Goal: Book appointment/travel/reservation

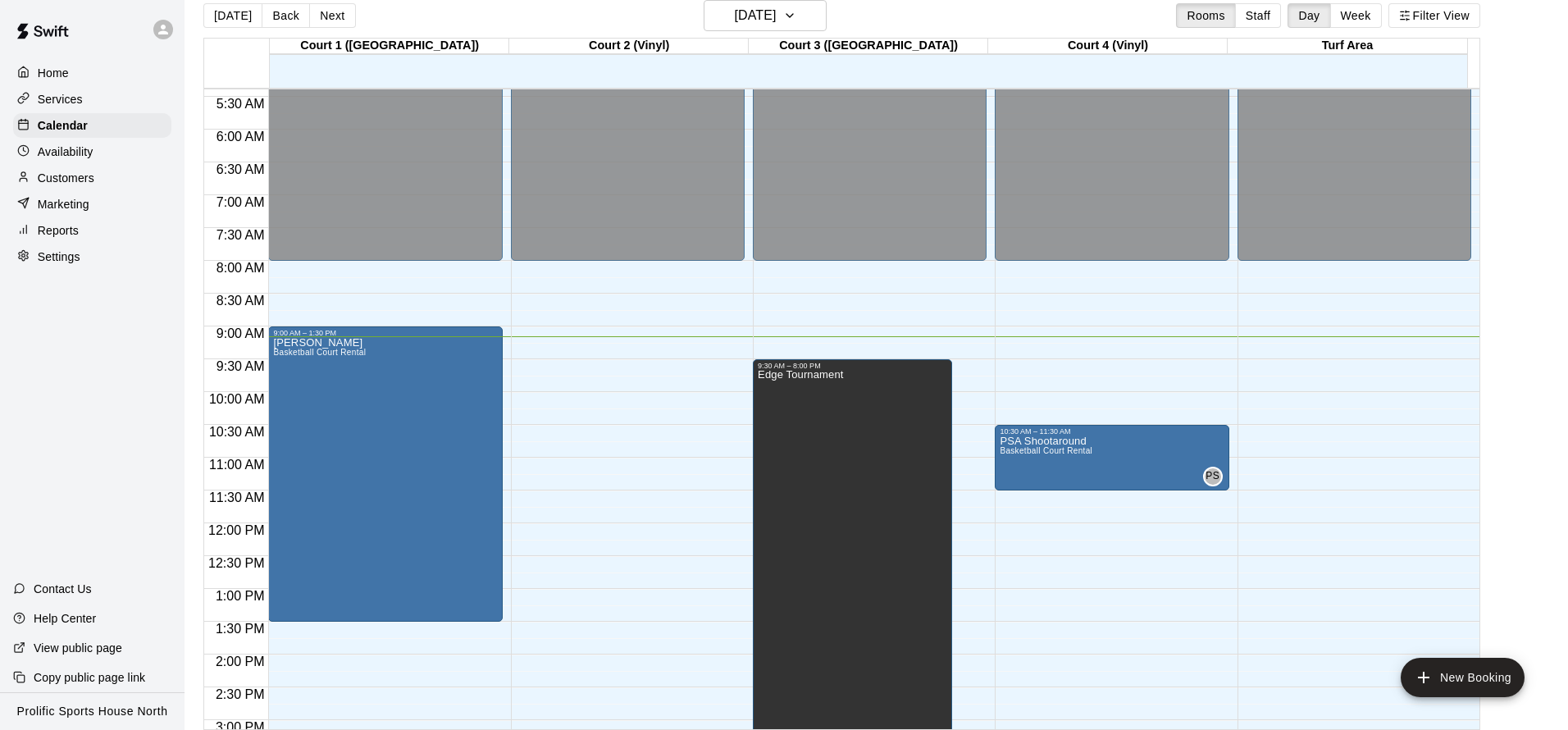
scroll to position [356, 0]
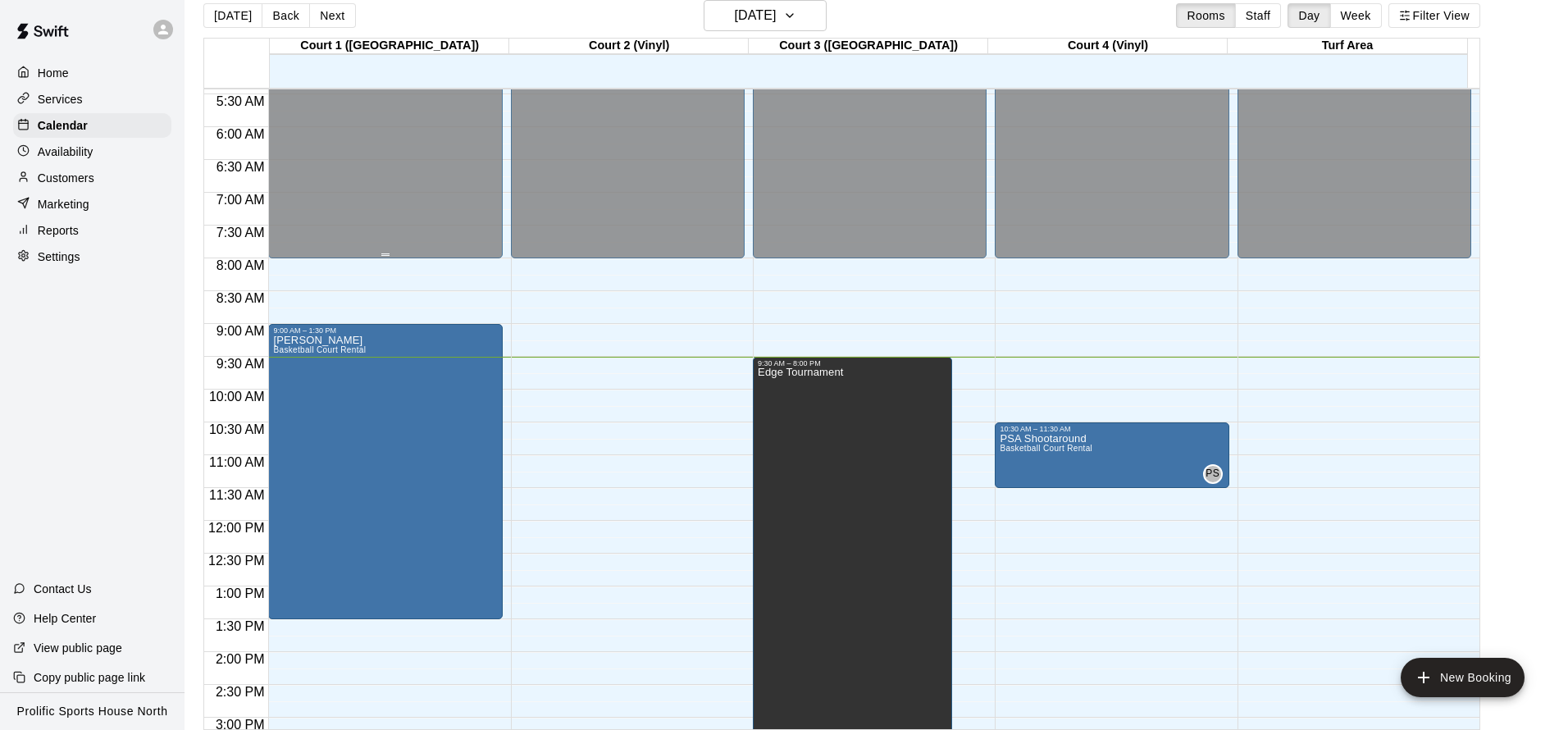
click at [331, 256] on div "Closed" at bounding box center [385, 3] width 224 height 520
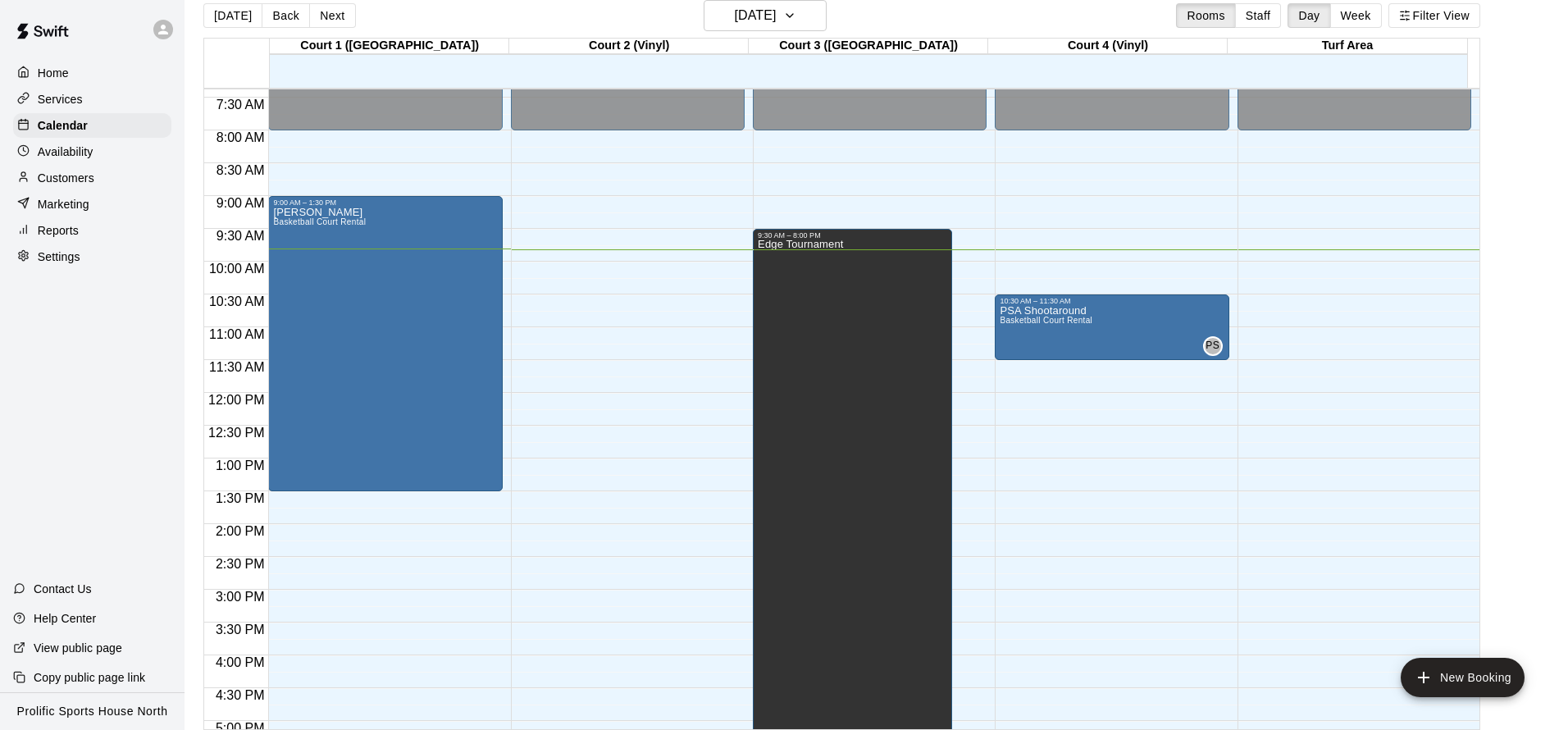
scroll to position [481, 0]
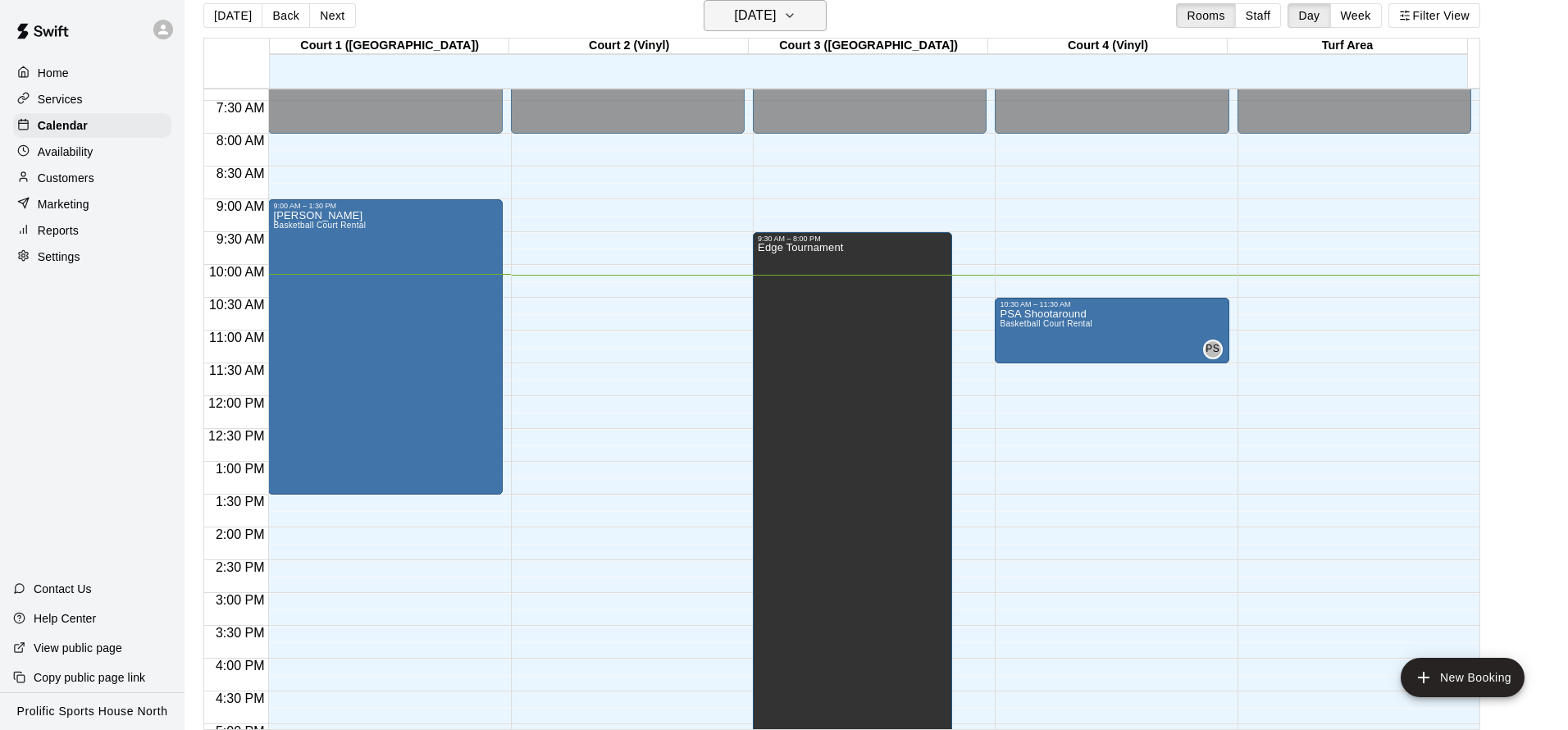
click at [827, 16] on button "[DATE]" at bounding box center [766, 15] width 123 height 31
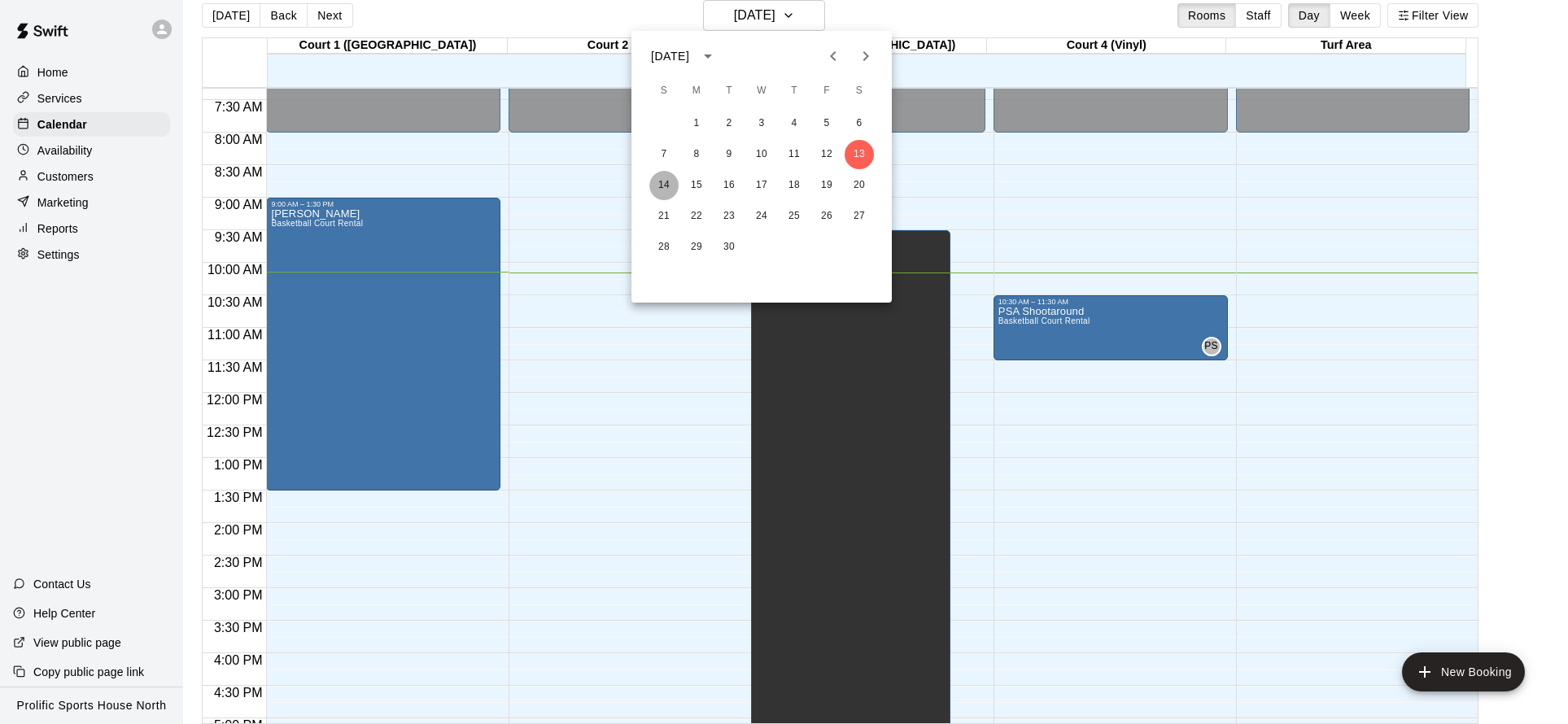
click at [658, 183] on button "14" at bounding box center [663, 185] width 29 height 29
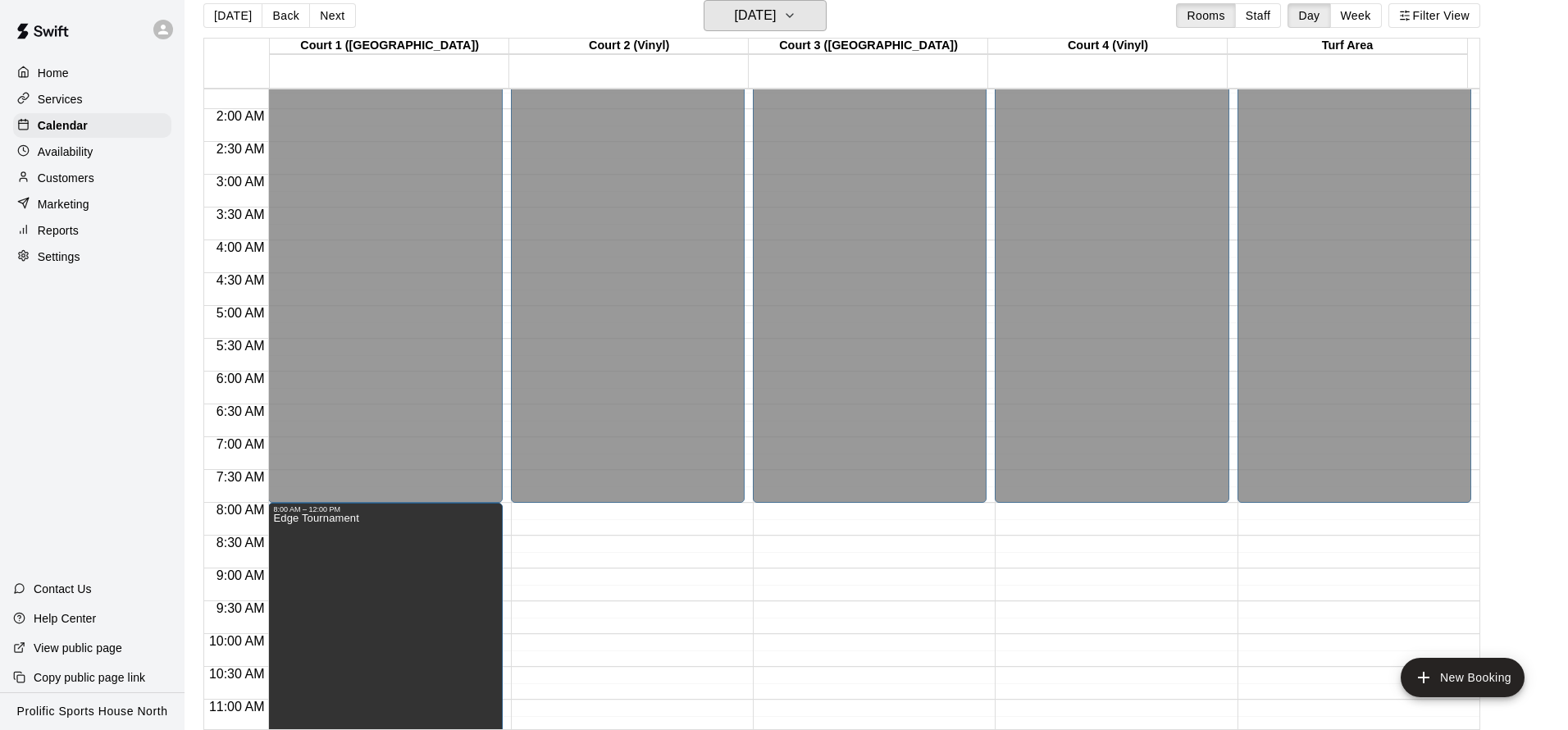
scroll to position [0, 0]
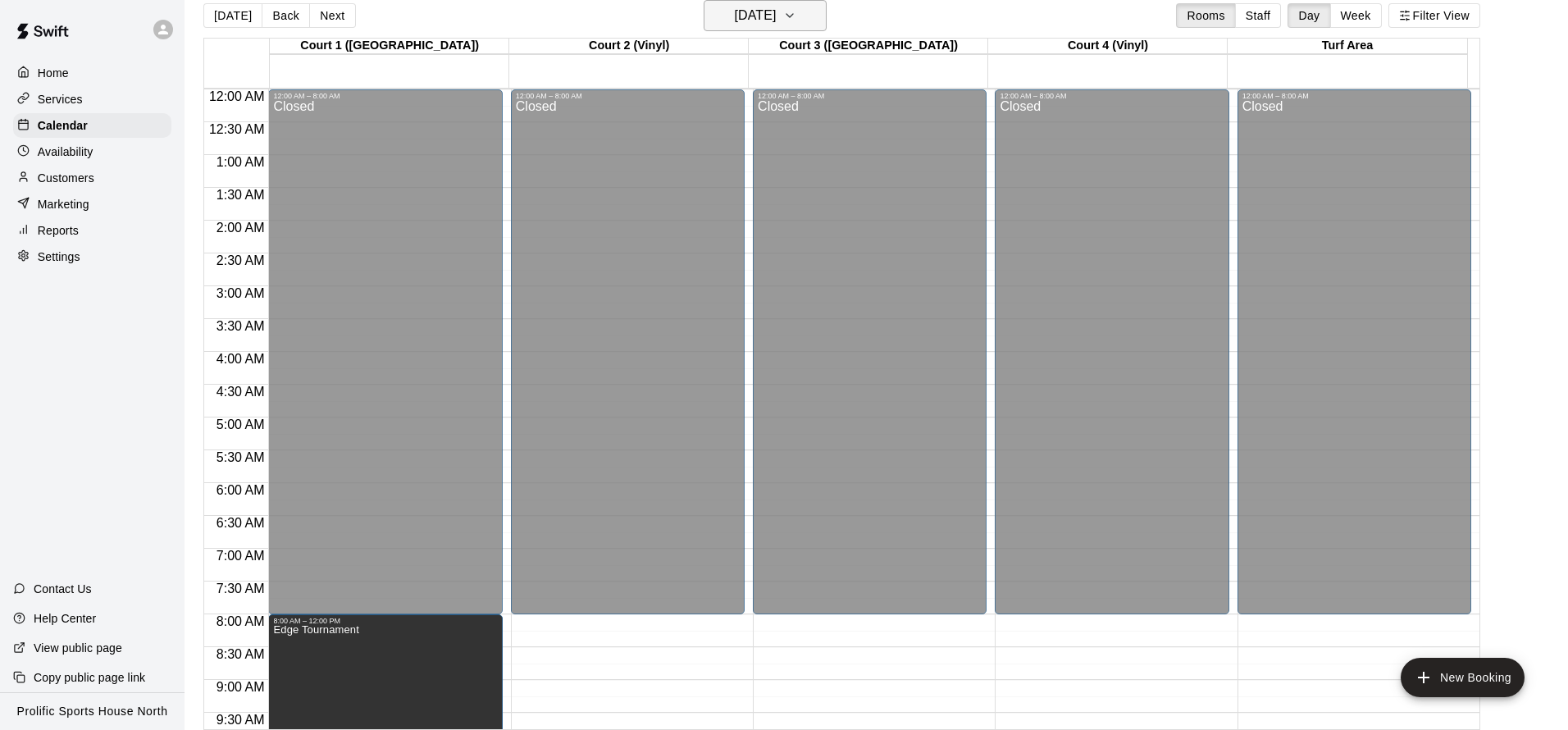
click at [806, 20] on button "[DATE]" at bounding box center [766, 15] width 123 height 31
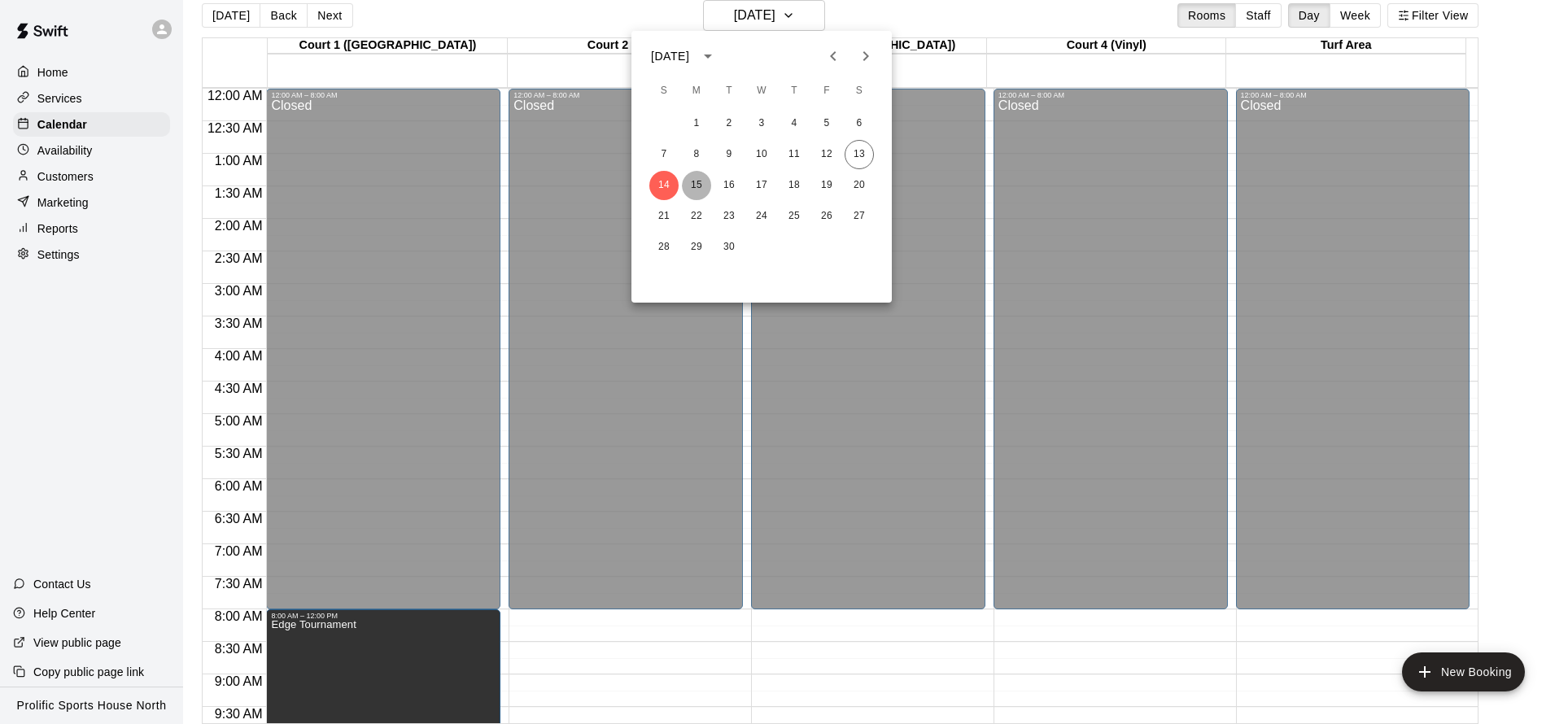
click at [697, 190] on button "15" at bounding box center [696, 185] width 29 height 29
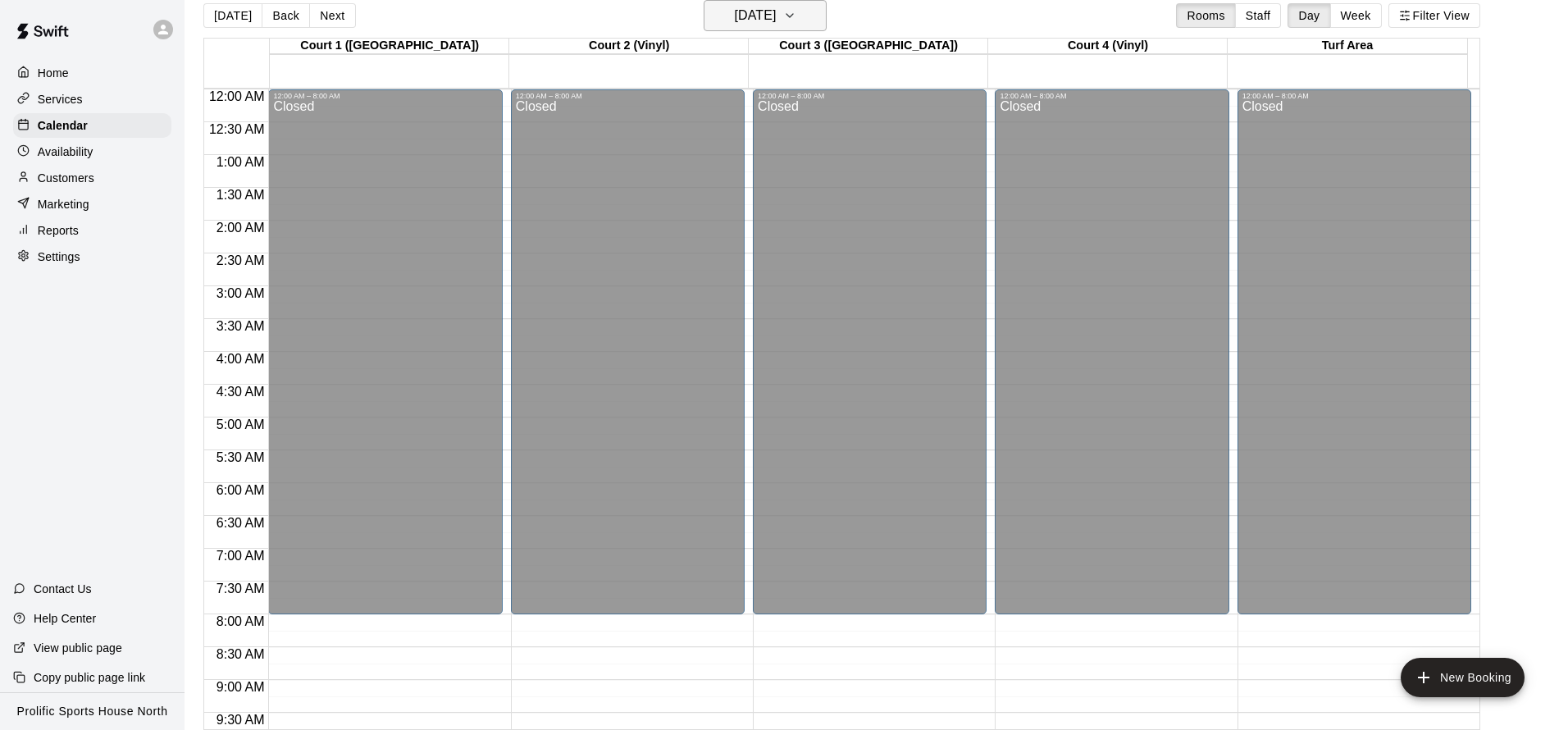
click at [761, 13] on h6 "[DATE]" at bounding box center [754, 15] width 41 height 23
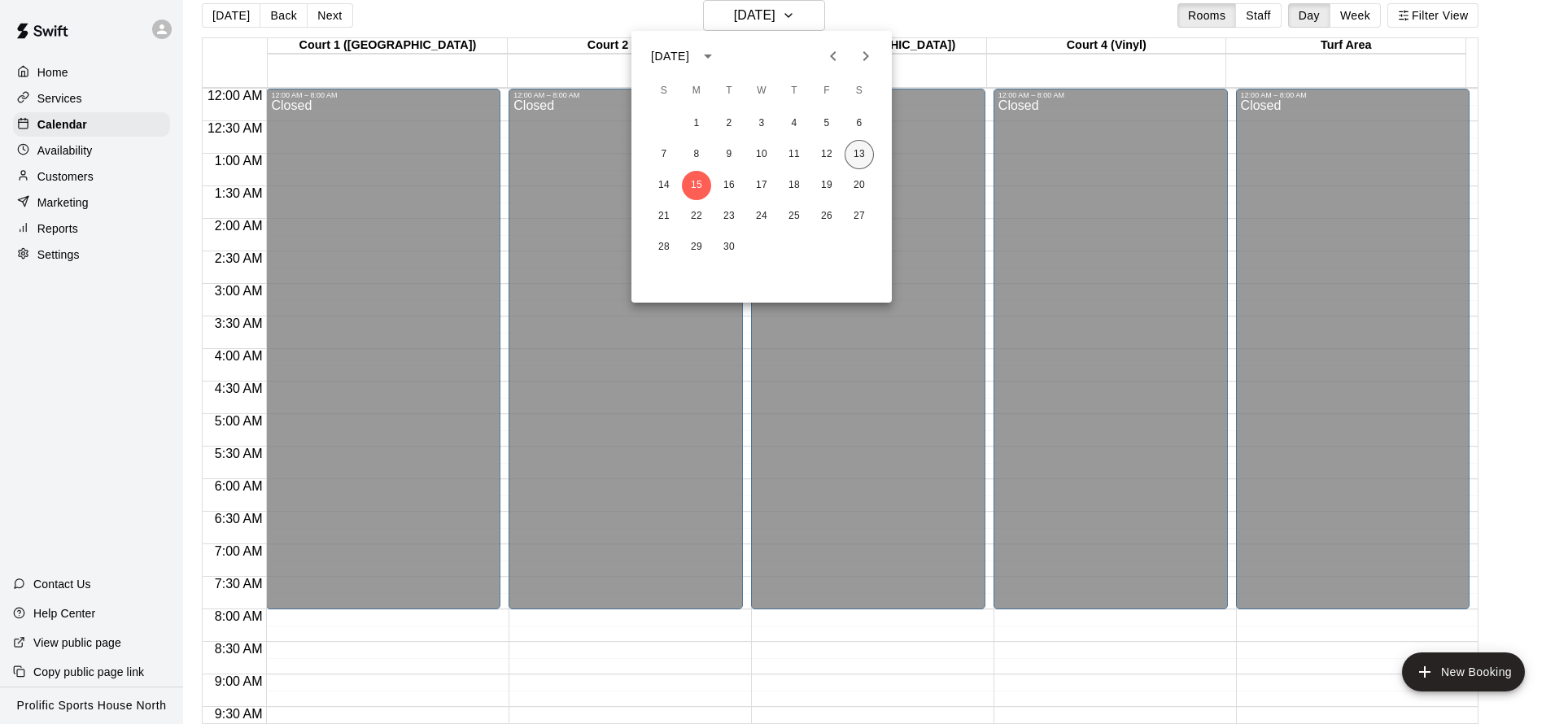
click at [860, 158] on button "13" at bounding box center [859, 154] width 29 height 29
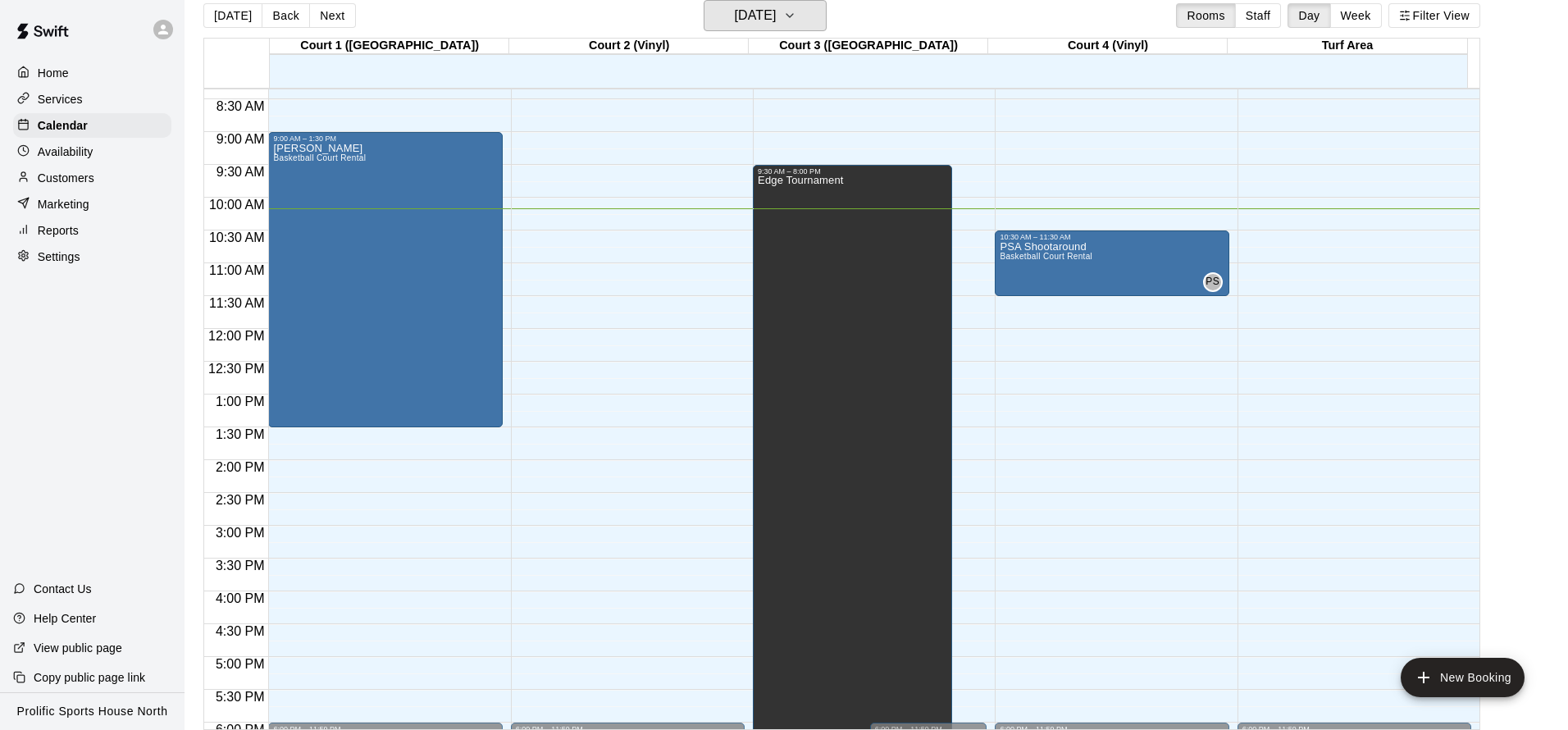
scroll to position [395, 0]
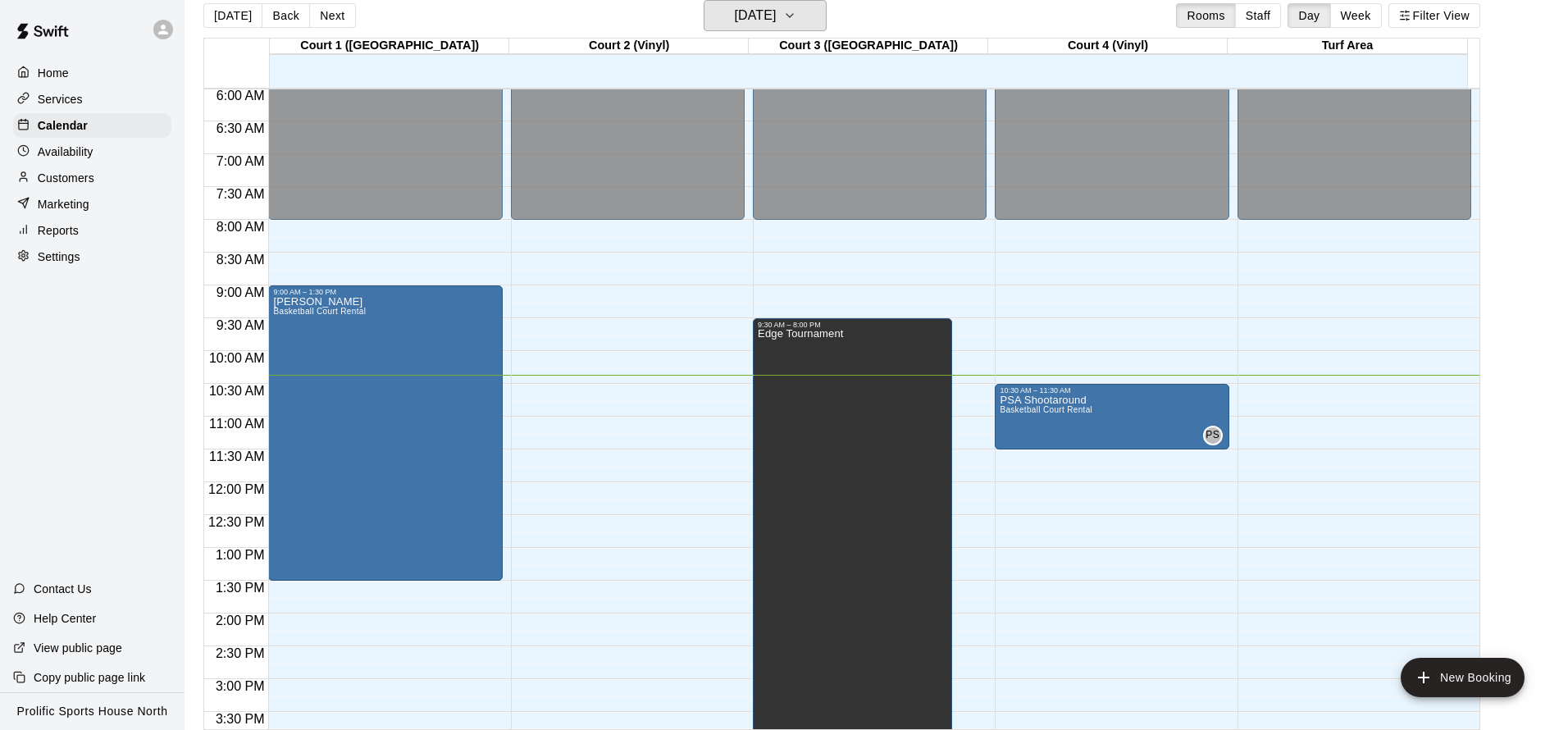
click at [704, 0] on button "[DATE]" at bounding box center [766, 15] width 123 height 31
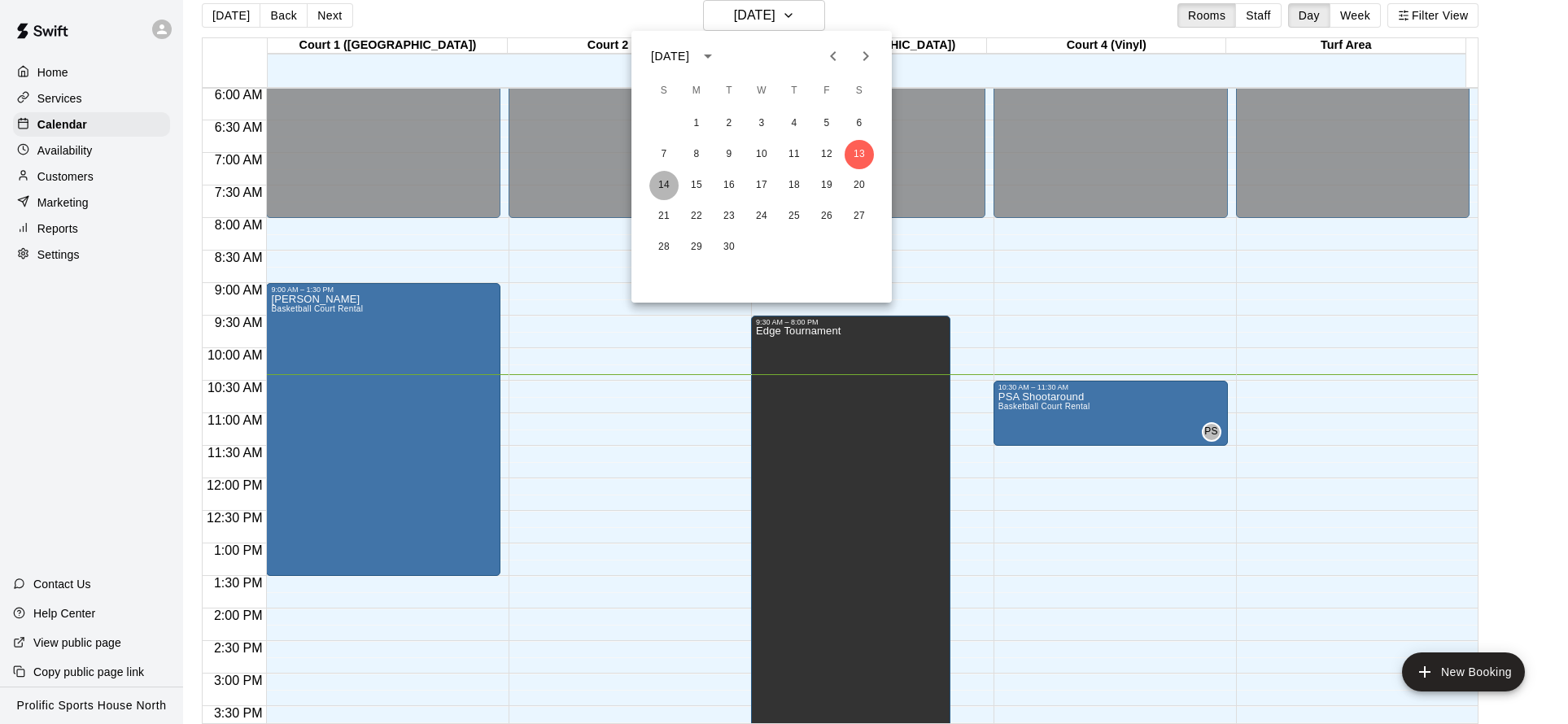
click at [663, 181] on button "14" at bounding box center [663, 185] width 29 height 29
